Goal: Information Seeking & Learning: Learn about a topic

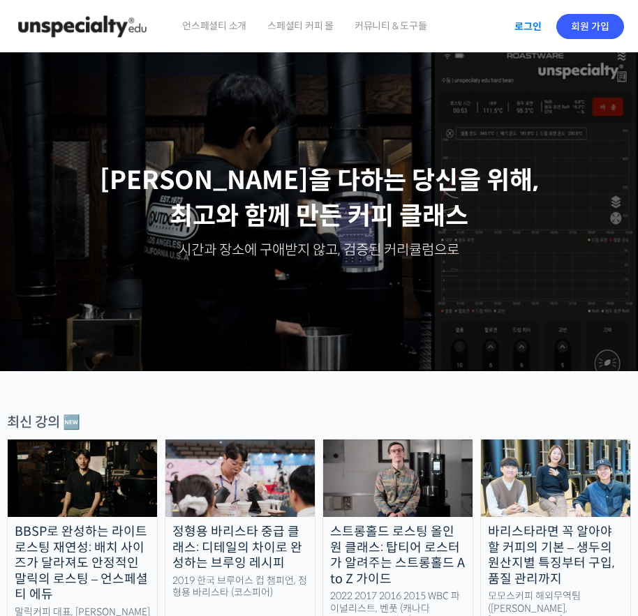
click at [513, 20] on link "로그인" at bounding box center [528, 26] width 44 height 32
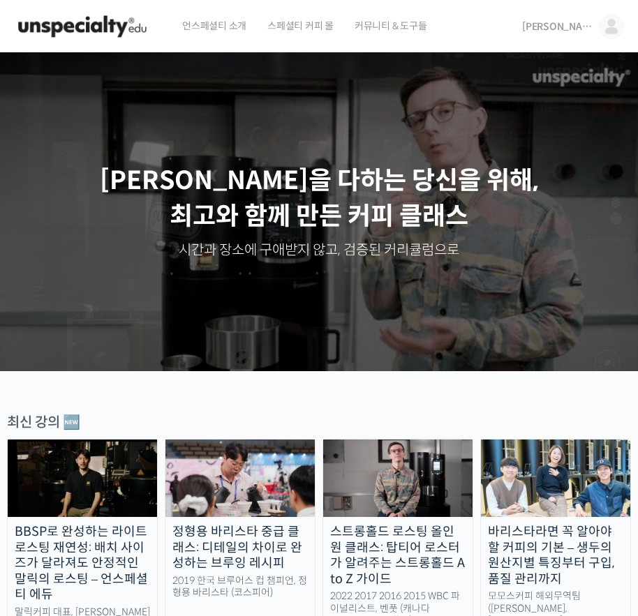
click at [589, 16] on link "[PERSON_NAME]" at bounding box center [573, 26] width 102 height 53
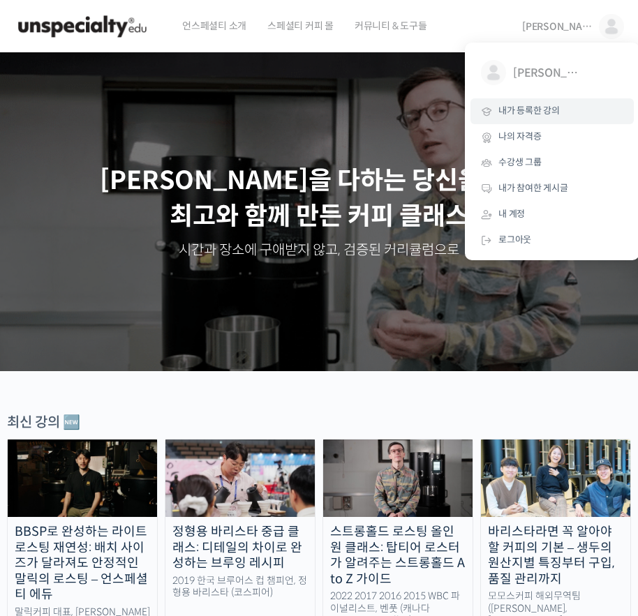
click at [559, 112] on span "내가 등록한 강의" at bounding box center [528, 111] width 61 height 12
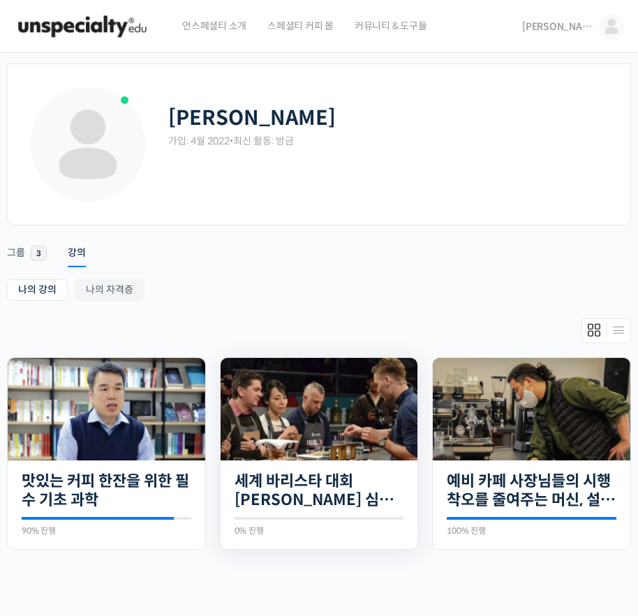
click at [329, 454] on img at bounding box center [318, 409] width 197 height 103
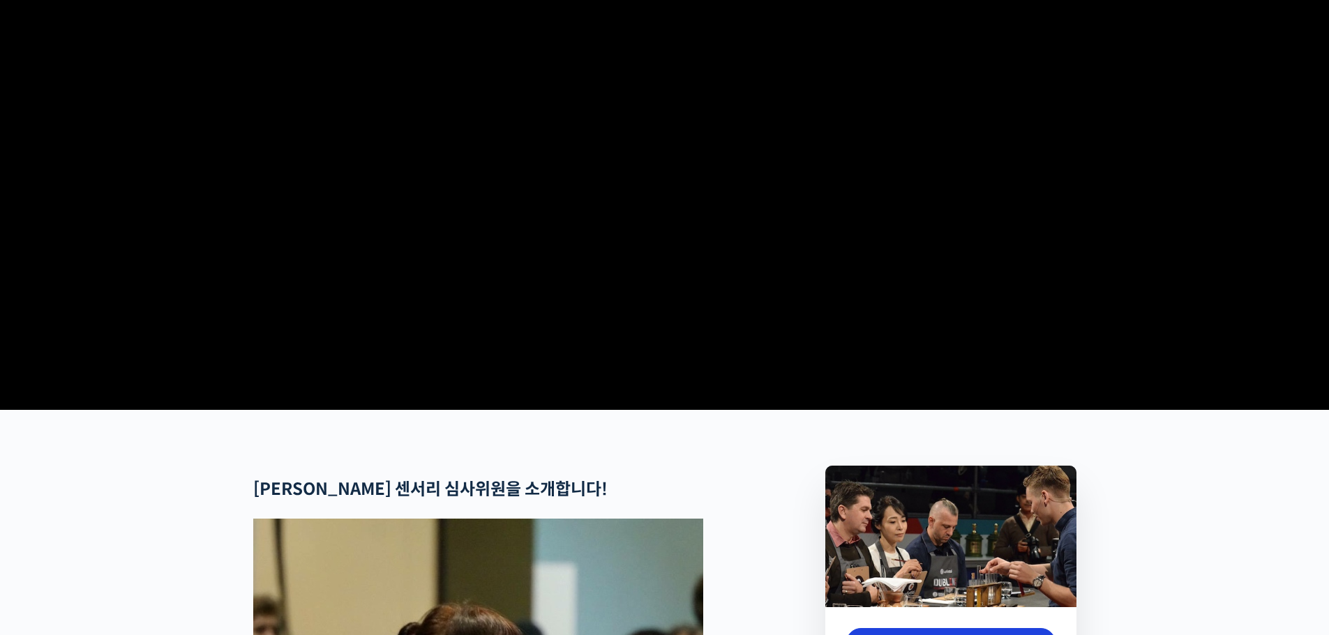
scroll to position [349, 0]
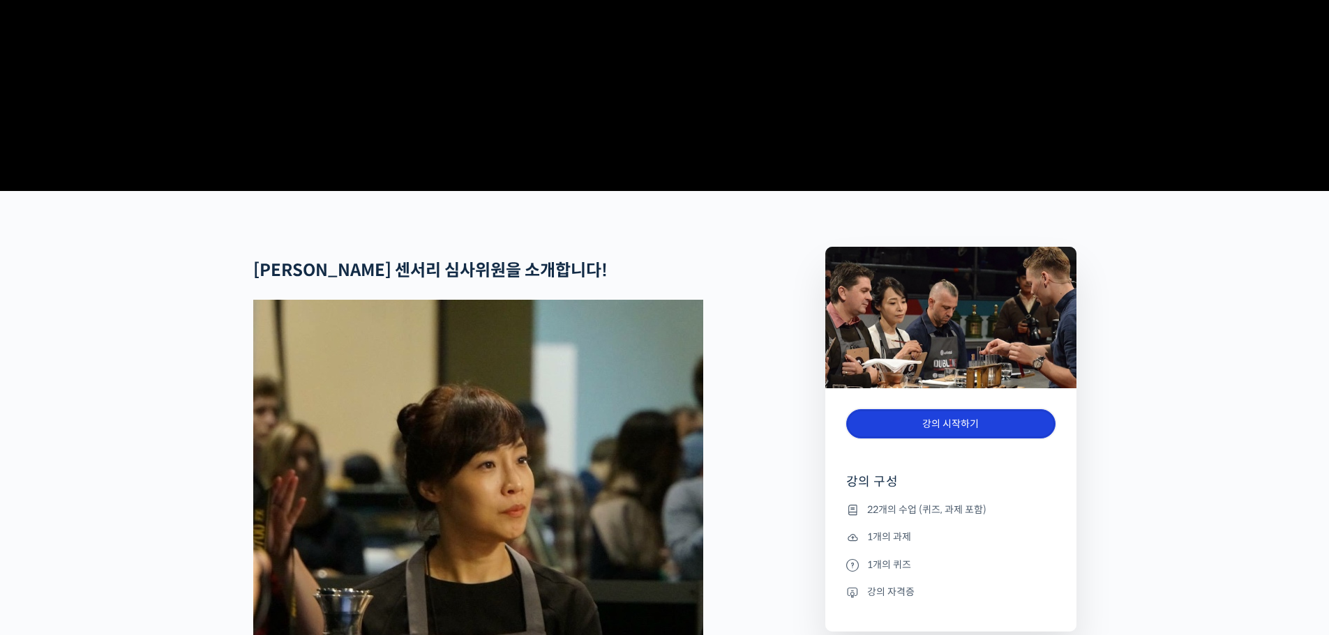
click at [637, 439] on link "강의 시작하기" at bounding box center [950, 424] width 209 height 30
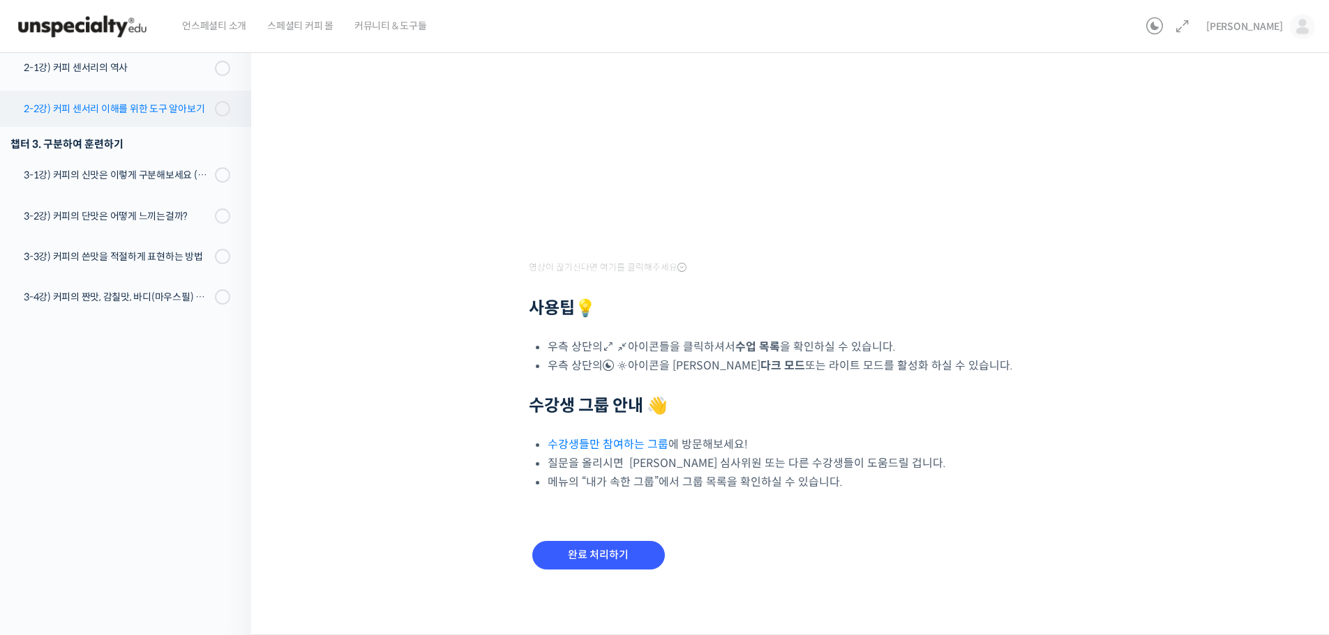
click at [123, 118] on link "2-2강) 커피 센서리 이해를 위한 도구 알아보기" at bounding box center [122, 109] width 258 height 36
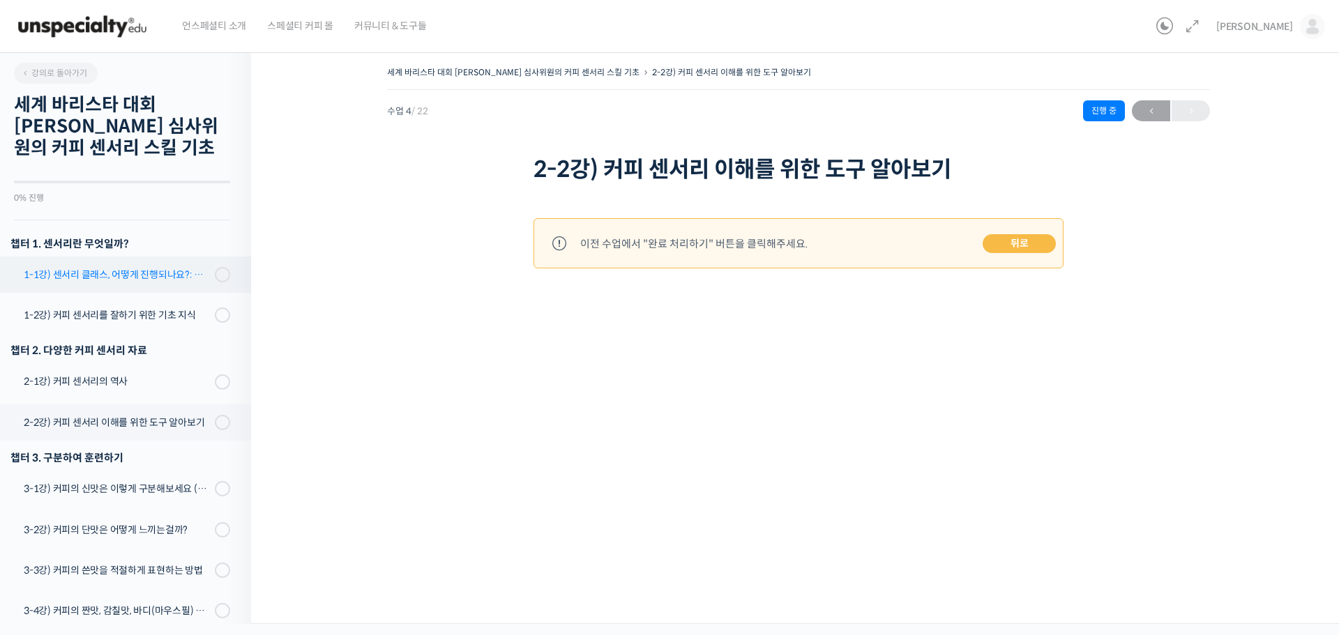
click at [142, 286] on link "1-1강) 센서리 클래스, 어떻게 진행되나요?: 목차 및 개요" at bounding box center [122, 275] width 258 height 36
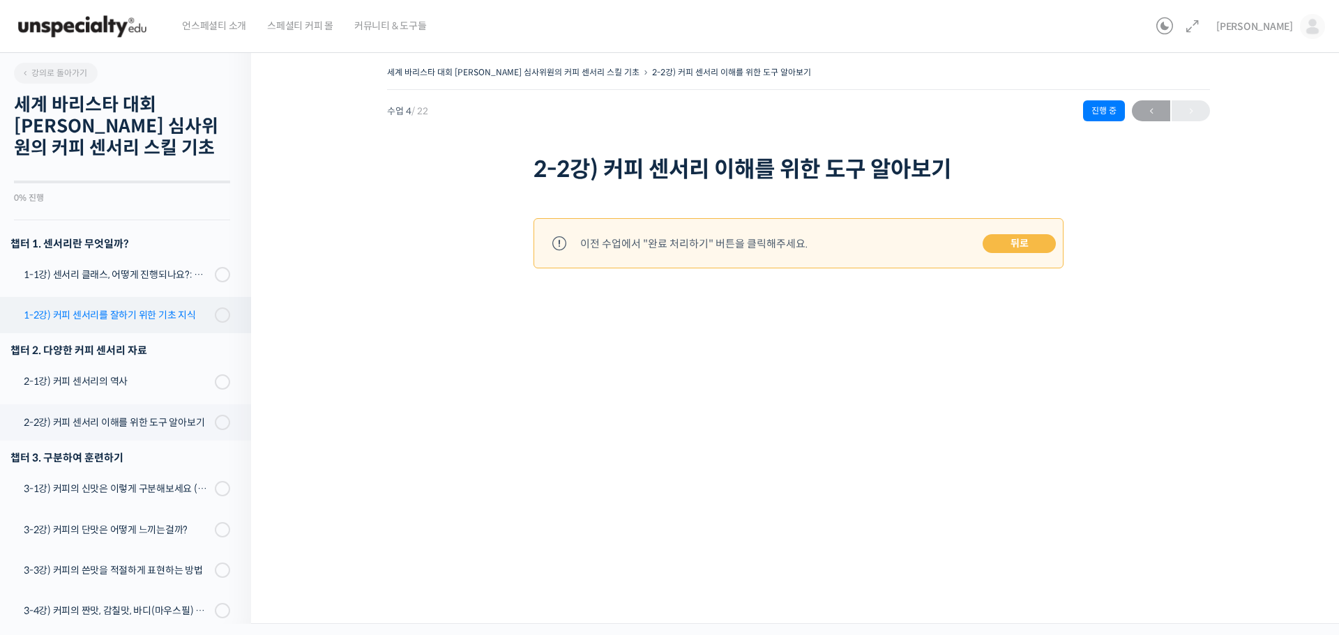
click at [142, 305] on link "1-2강) 커피 센서리를 잘하기 위한 기초 지식" at bounding box center [122, 315] width 258 height 36
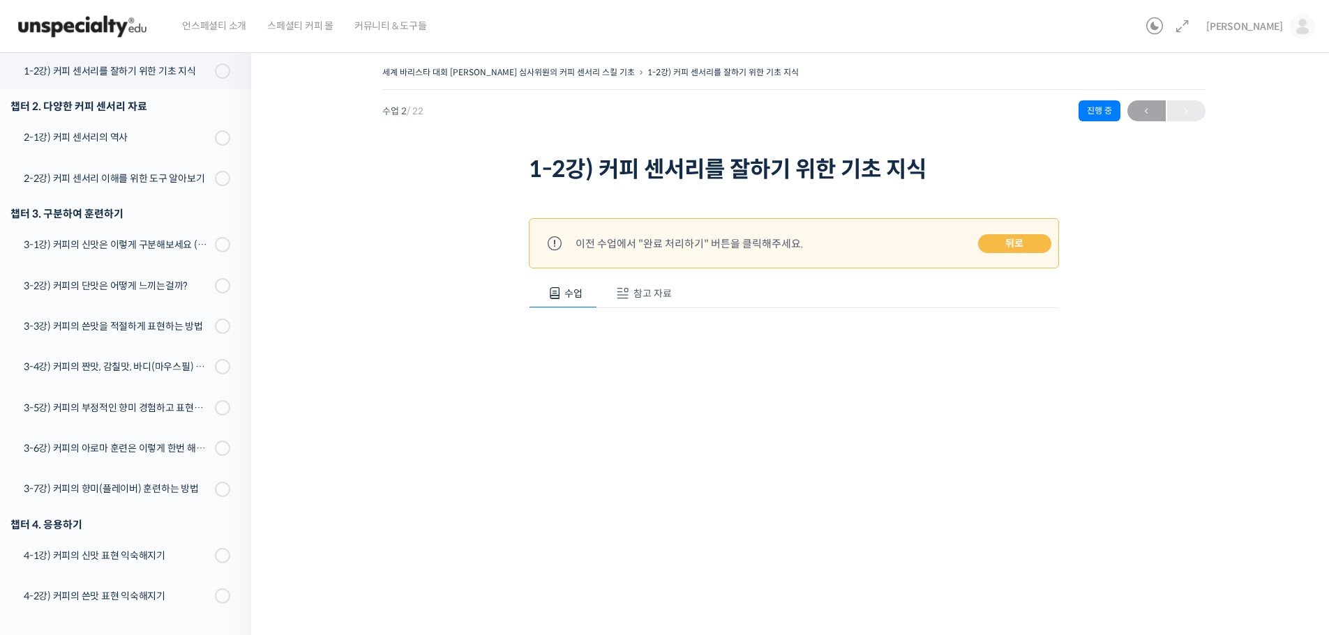
click at [1013, 243] on link "뒤로" at bounding box center [1014, 244] width 73 height 20
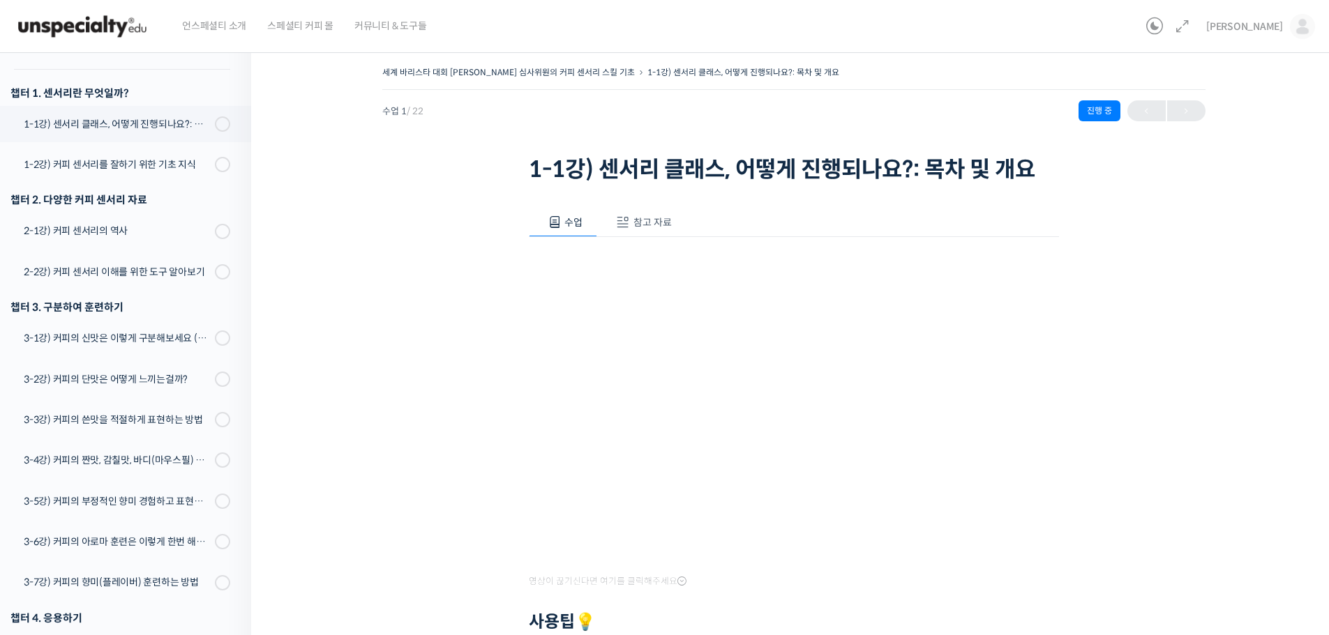
scroll to position [178, 0]
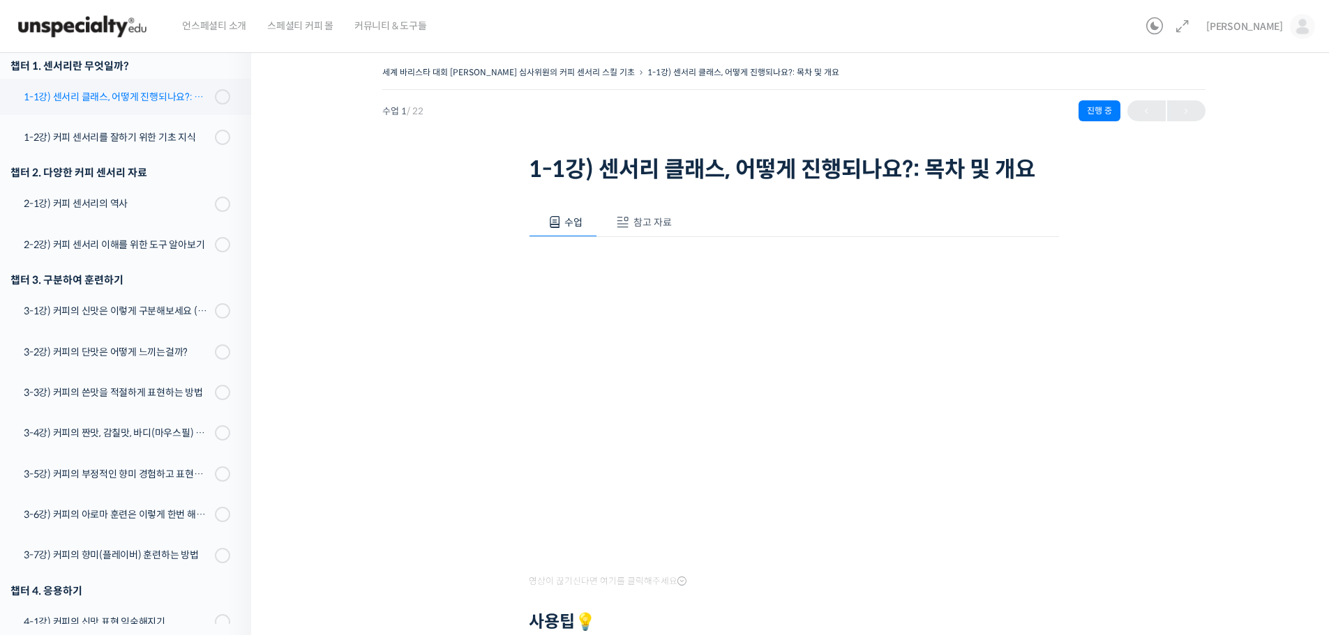
click at [128, 89] on div "1-1강) 센서리 클래스, 어떻게 진행되나요?: 목차 및 개요" at bounding box center [117, 96] width 187 height 15
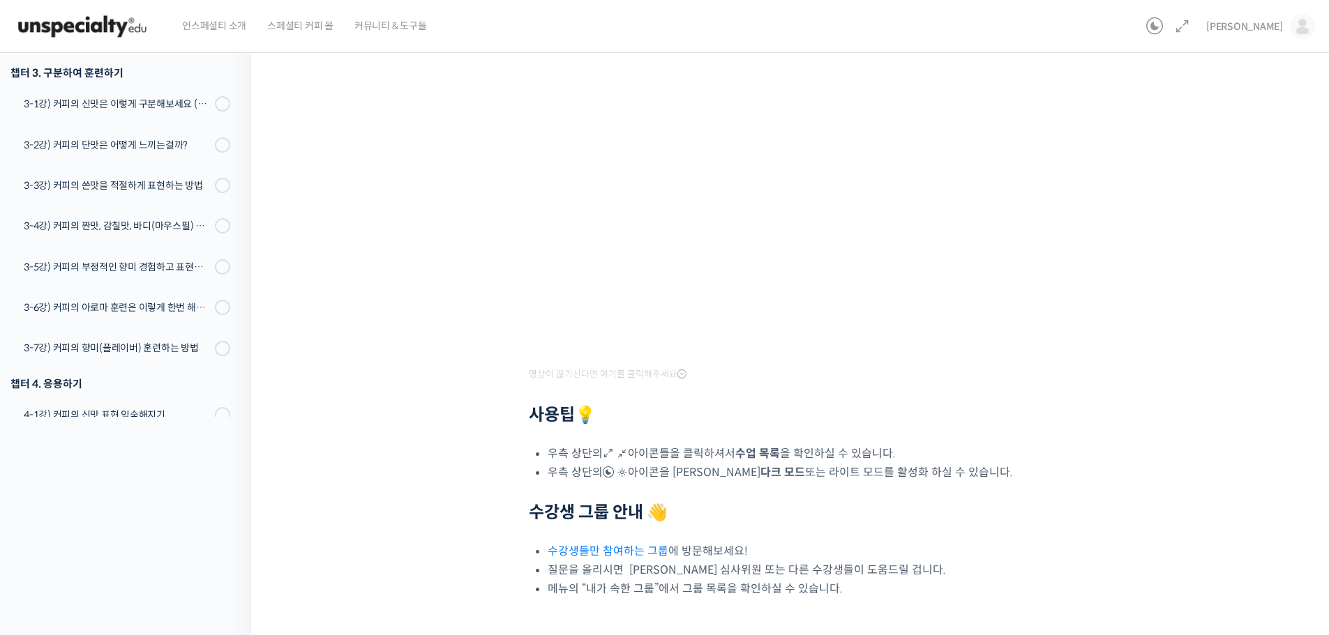
scroll to position [314, 0]
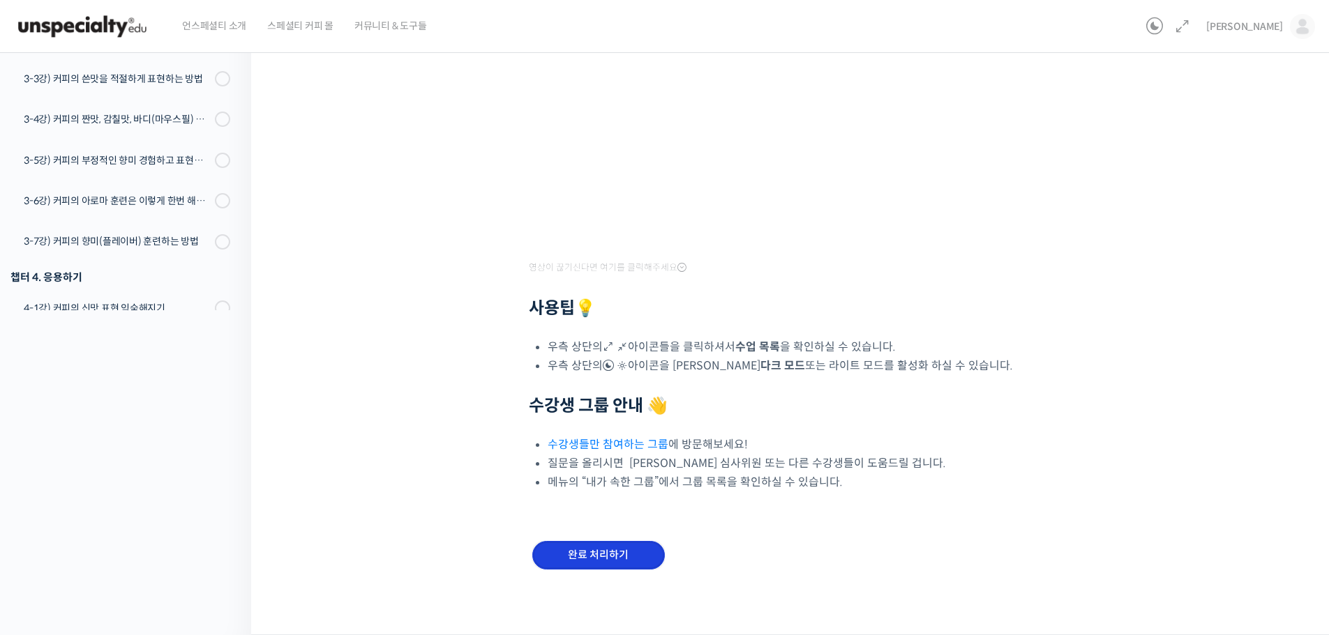
click at [610, 564] on input "완료 처리하기" at bounding box center [598, 555] width 133 height 29
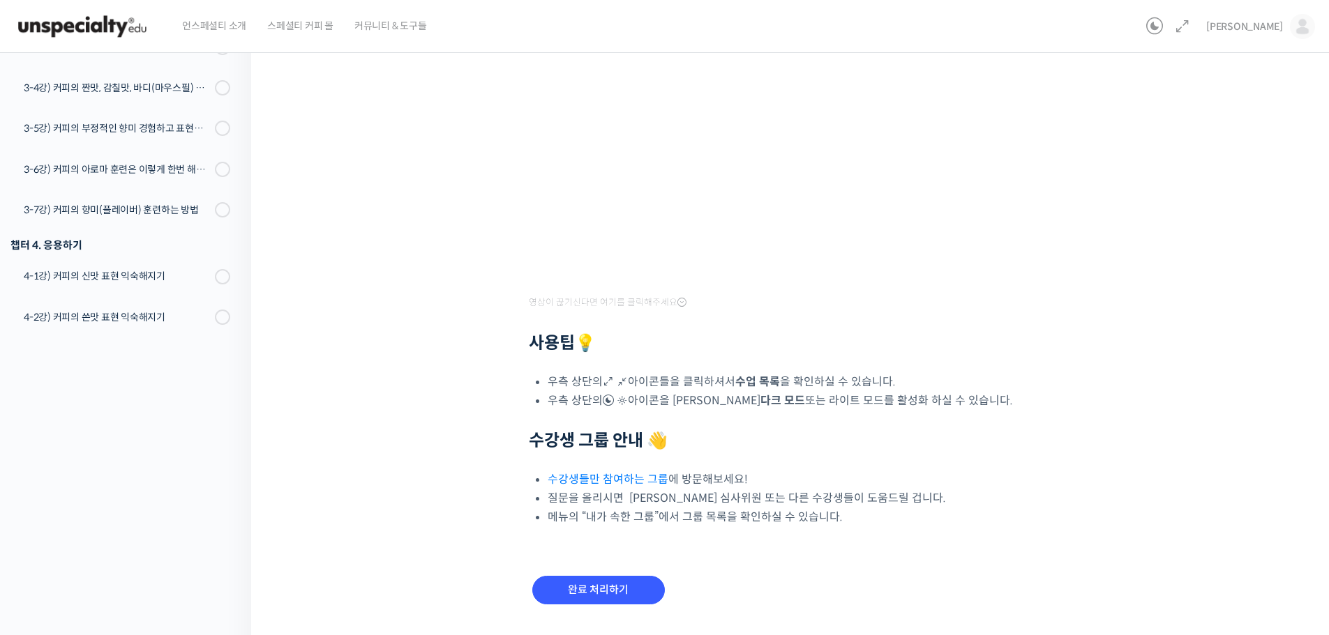
scroll to position [314, 0]
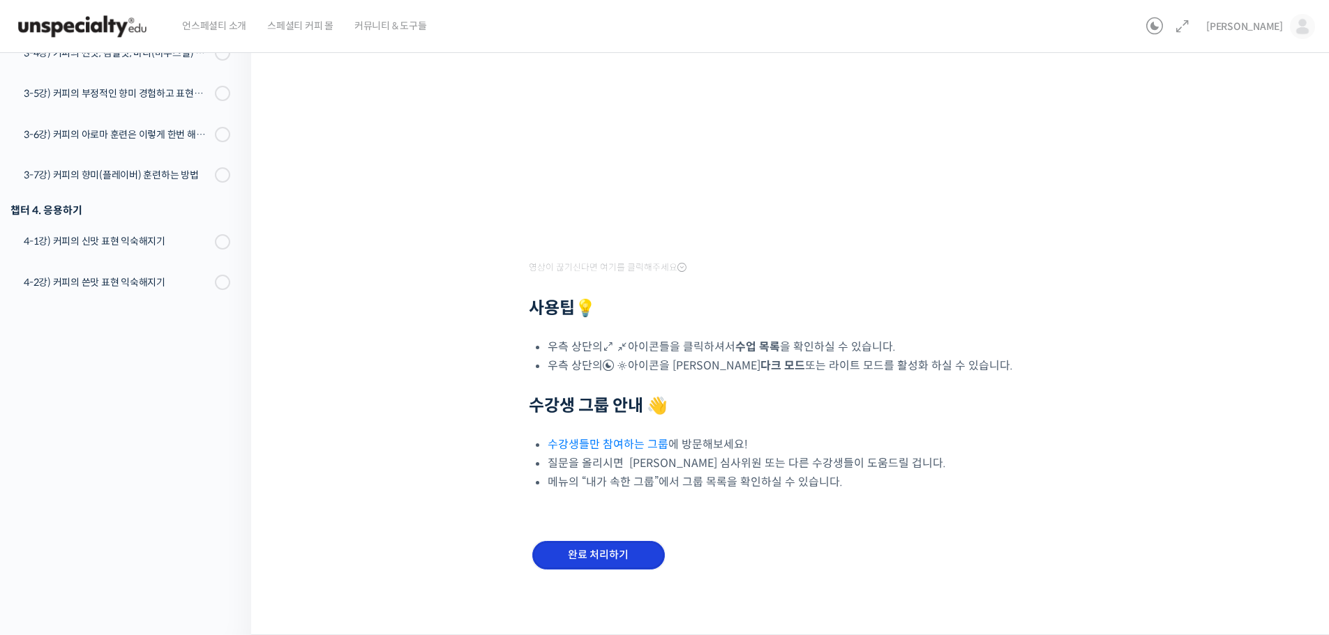
click at [608, 556] on input "완료 처리하기" at bounding box center [598, 555] width 133 height 29
